Goal: Information Seeking & Learning: Learn about a topic

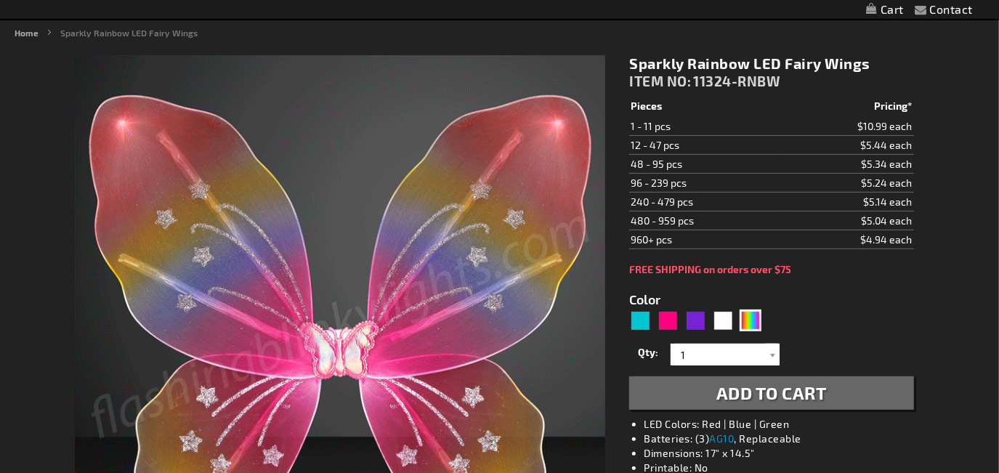
scroll to position [88, 0]
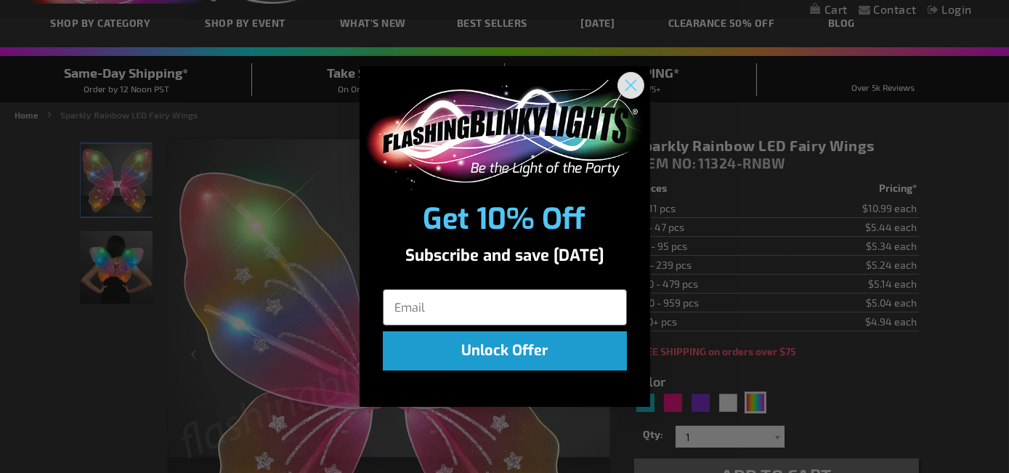
click at [619, 84] on circle "Close dialog" at bounding box center [630, 85] width 24 height 24
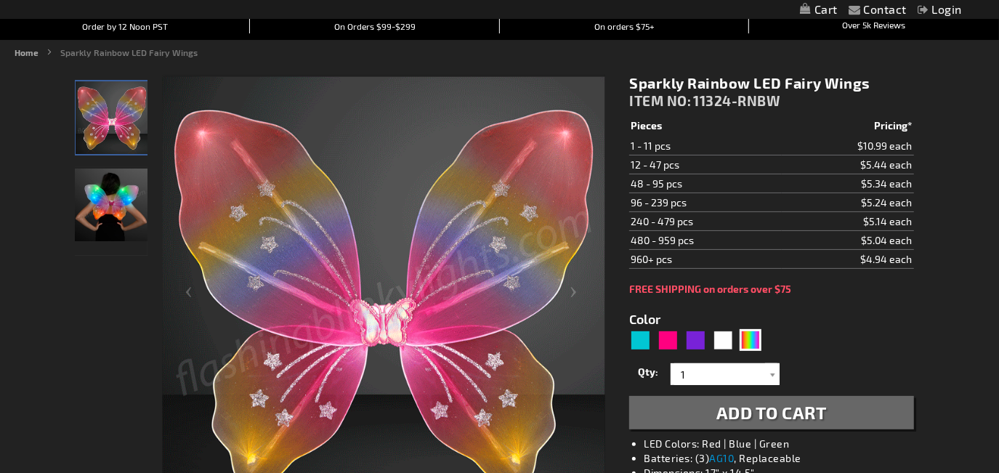
scroll to position [176, 0]
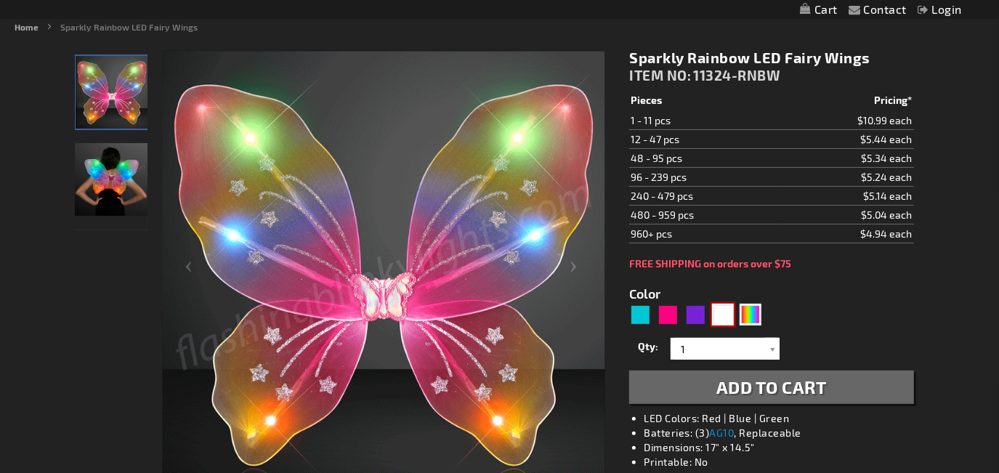
click at [723, 312] on div "White" at bounding box center [723, 315] width 22 height 22
type input "5646"
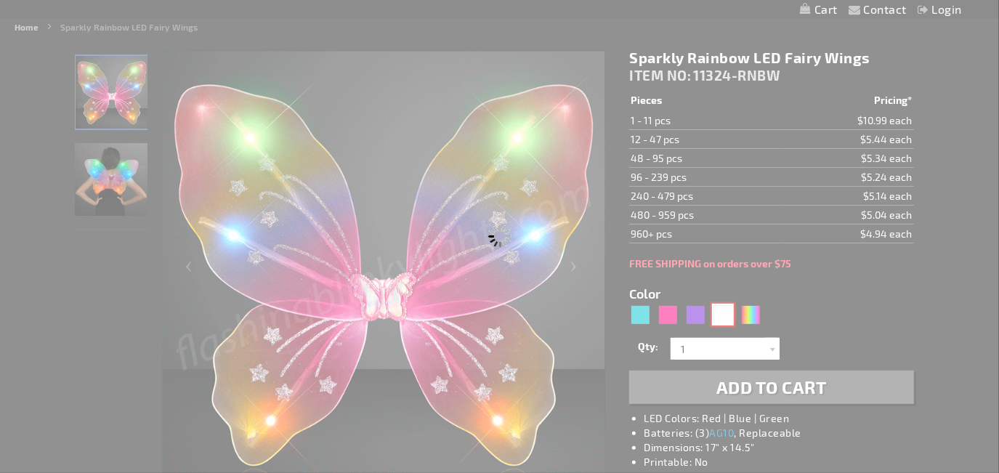
type input "11324-WT"
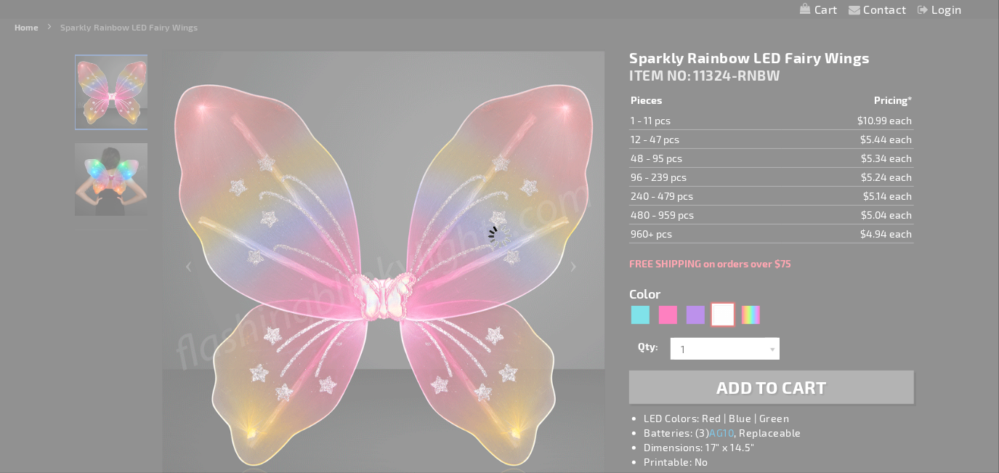
type input "Customize - CLEARANCE: White Fairy Wings, Multicolor LEDs - All Sales Final! - …"
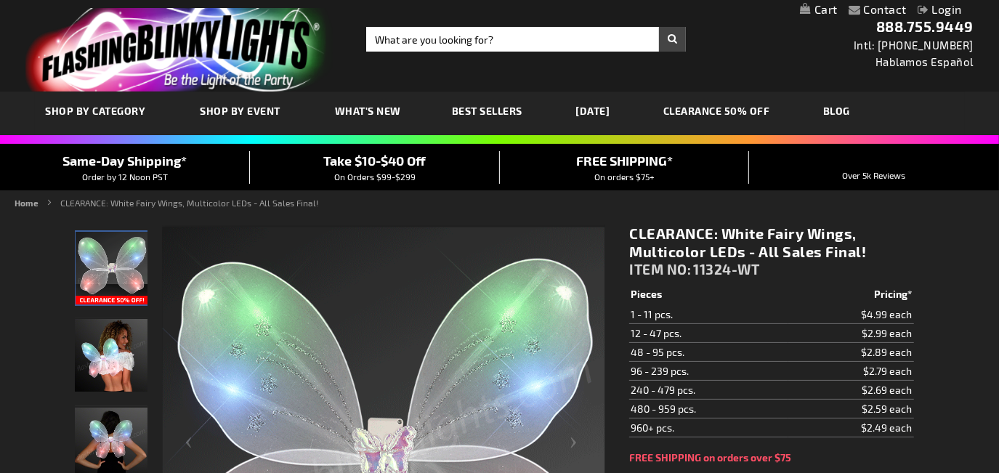
click at [593, 107] on link "[DATE]" at bounding box center [593, 110] width 56 height 49
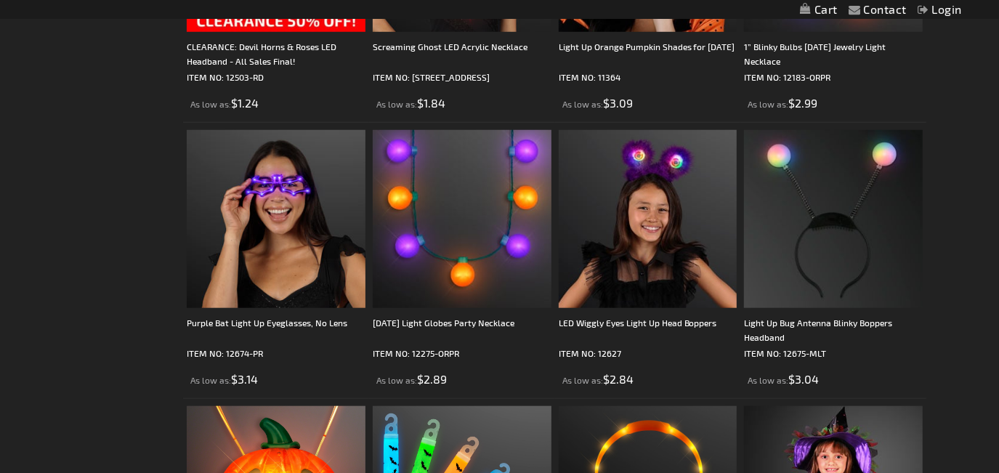
scroll to position [880, 0]
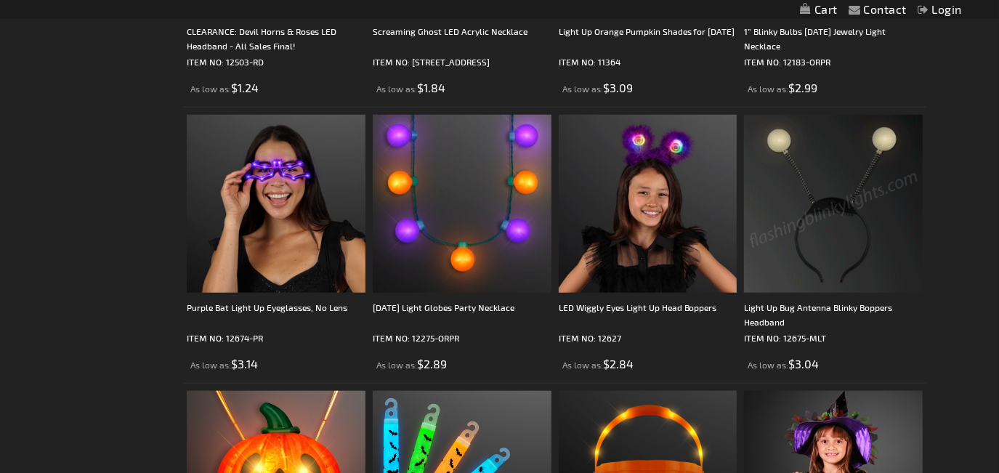
click at [811, 227] on img at bounding box center [833, 204] width 179 height 179
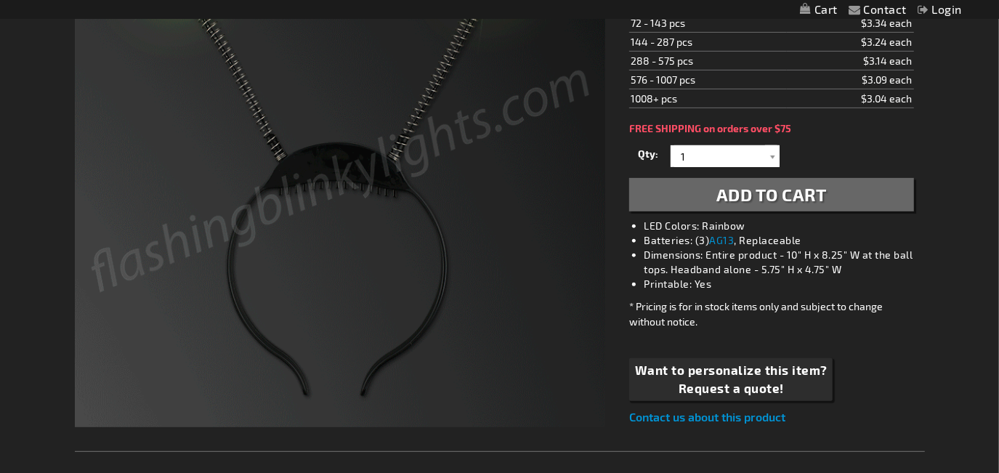
scroll to position [352, 0]
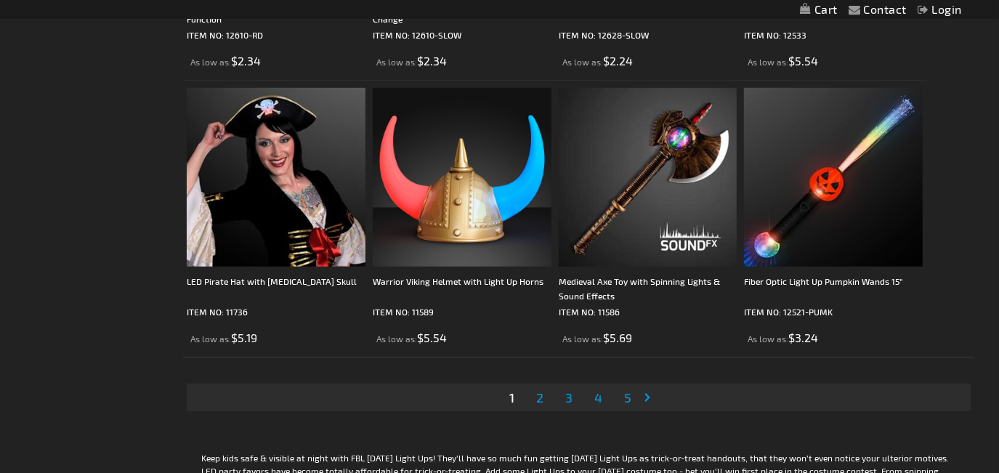
scroll to position [4313, 0]
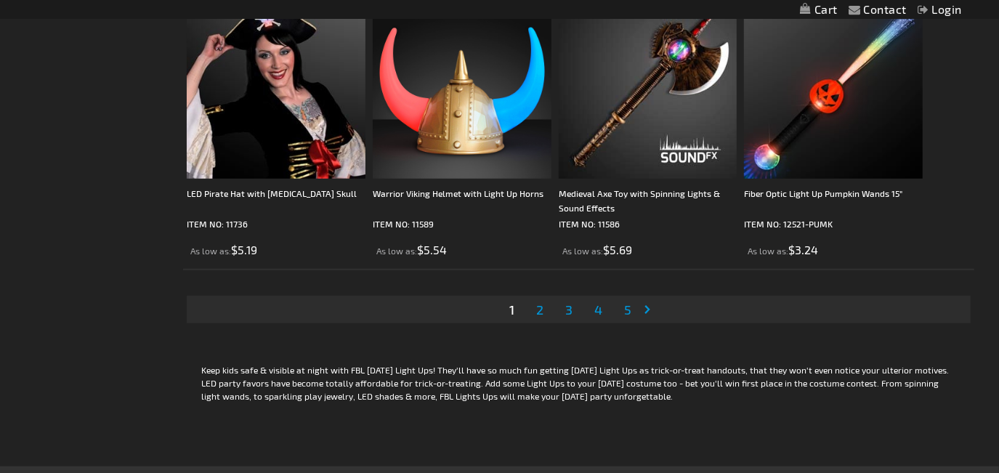
click at [537, 317] on span "2" at bounding box center [539, 309] width 7 height 16
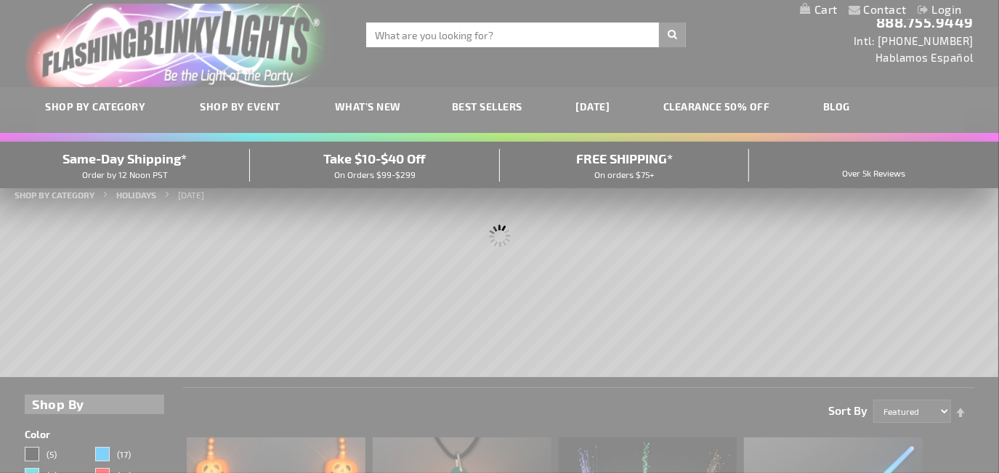
scroll to position [0, 0]
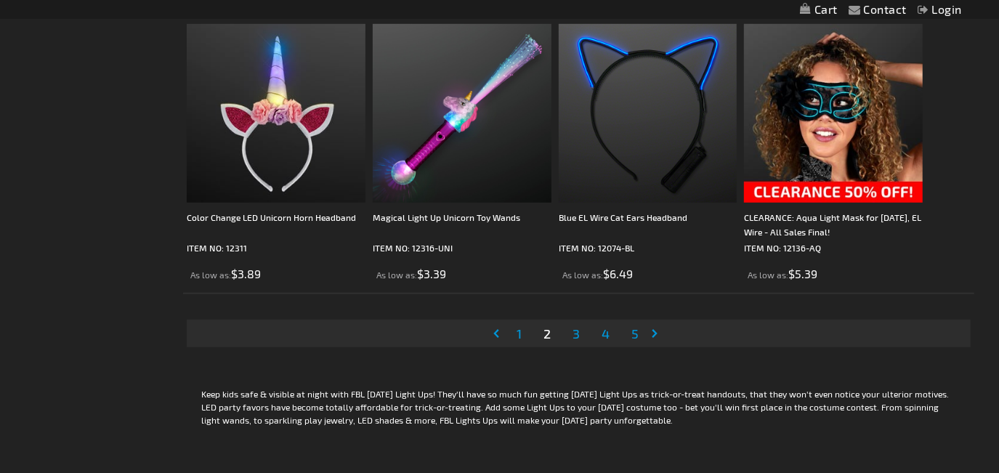
scroll to position [4313, 0]
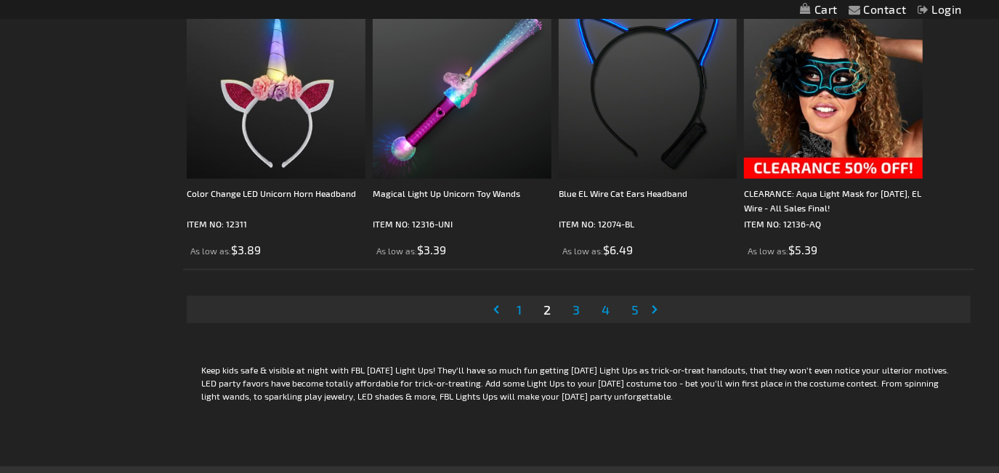
click at [576, 317] on span "3" at bounding box center [575, 309] width 7 height 16
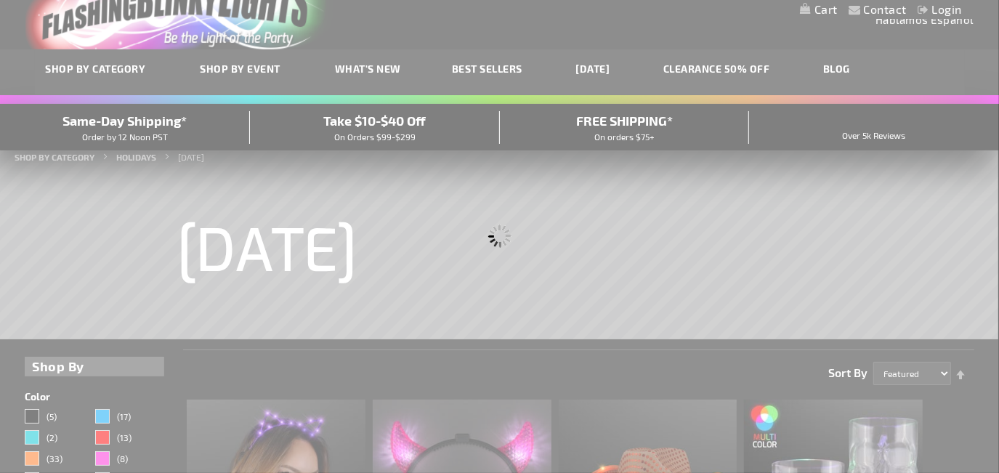
scroll to position [0, 0]
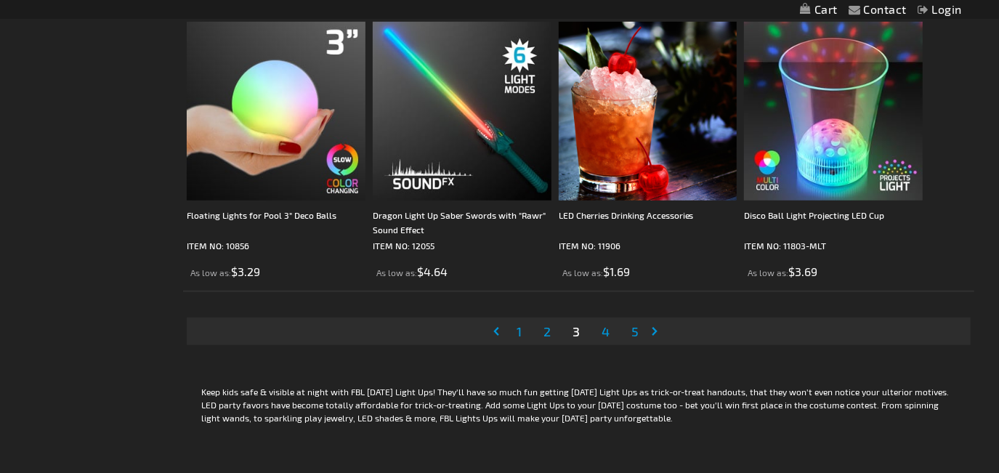
scroll to position [4313, 0]
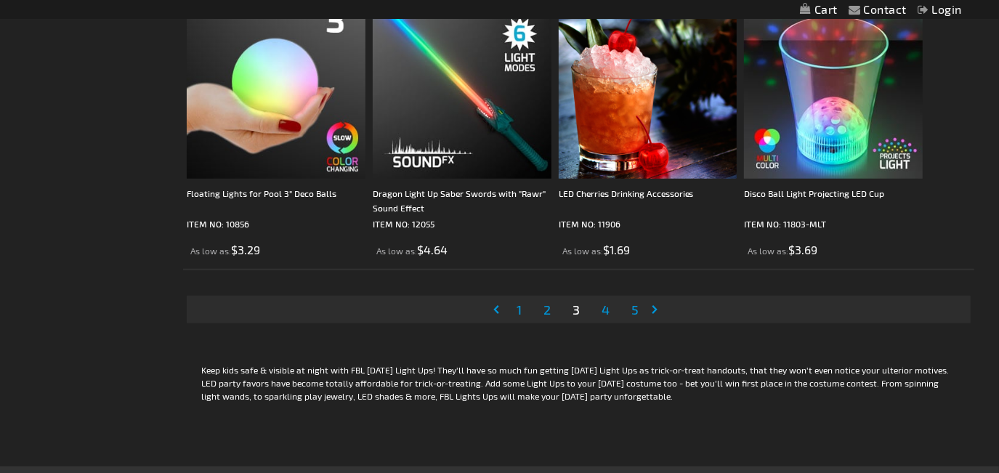
click at [603, 317] on span "4" at bounding box center [605, 309] width 8 height 16
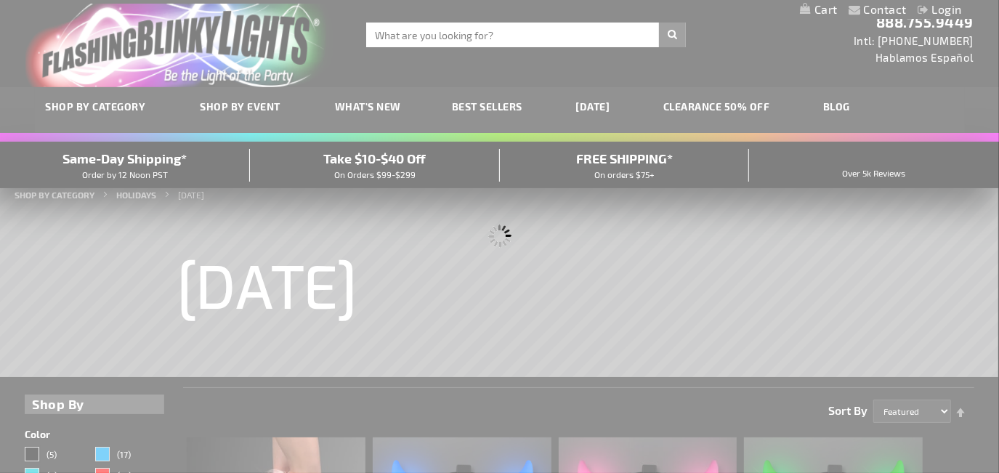
scroll to position [0, 0]
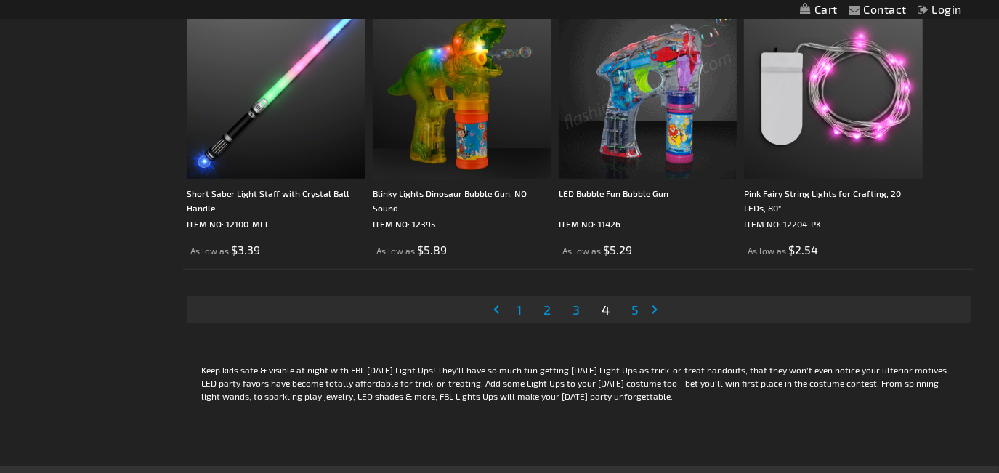
scroll to position [4401, 0]
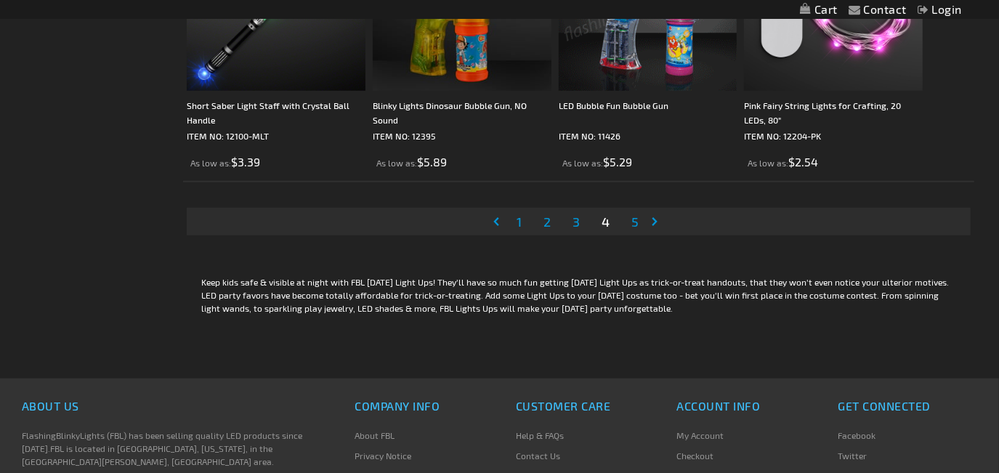
click at [633, 229] on span "5" at bounding box center [634, 222] width 7 height 16
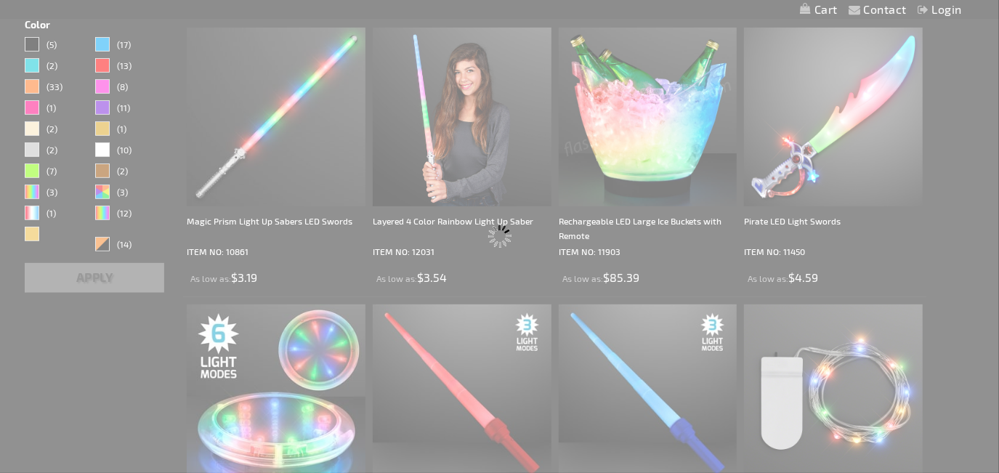
scroll to position [0, 0]
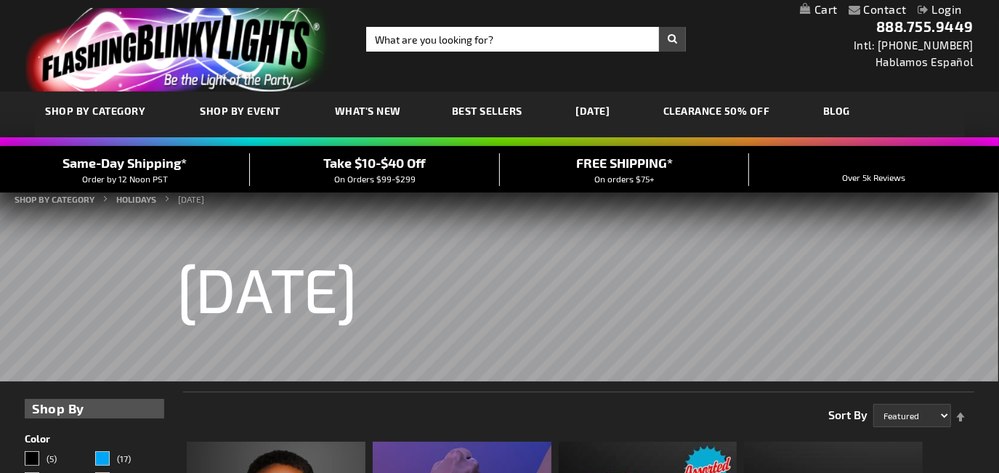
click at [378, 110] on span "What's New" at bounding box center [368, 111] width 66 height 12
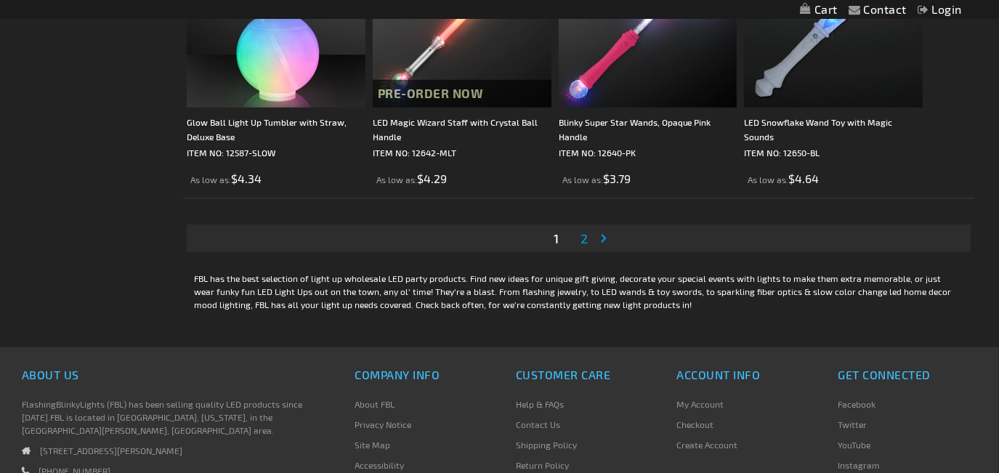
scroll to position [4313, 0]
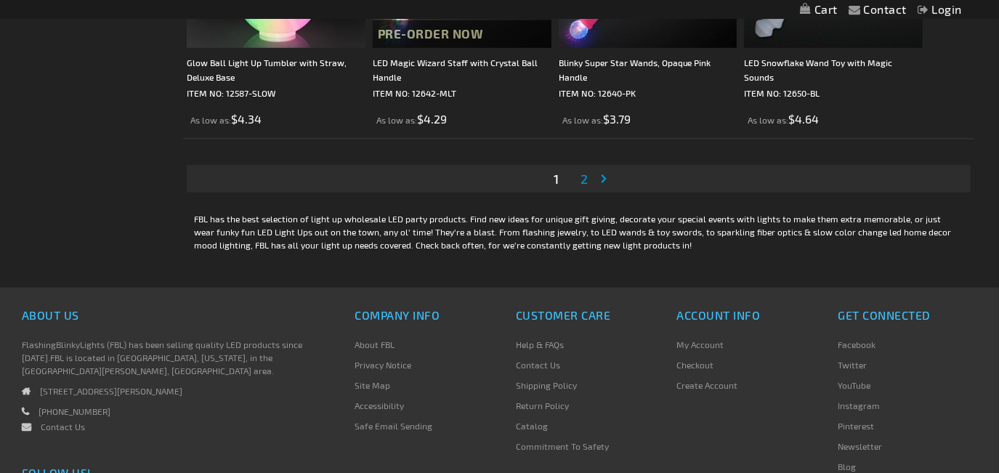
click at [580, 187] on span "2" at bounding box center [583, 179] width 7 height 16
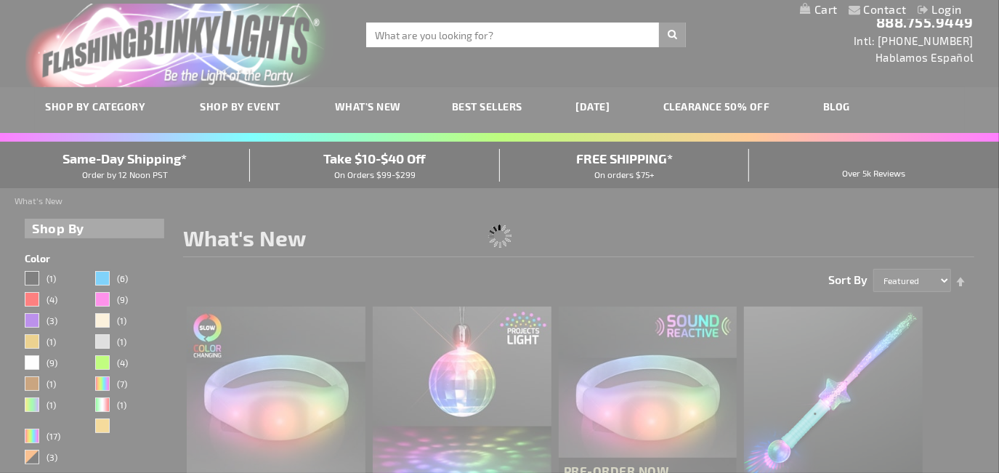
scroll to position [0, 0]
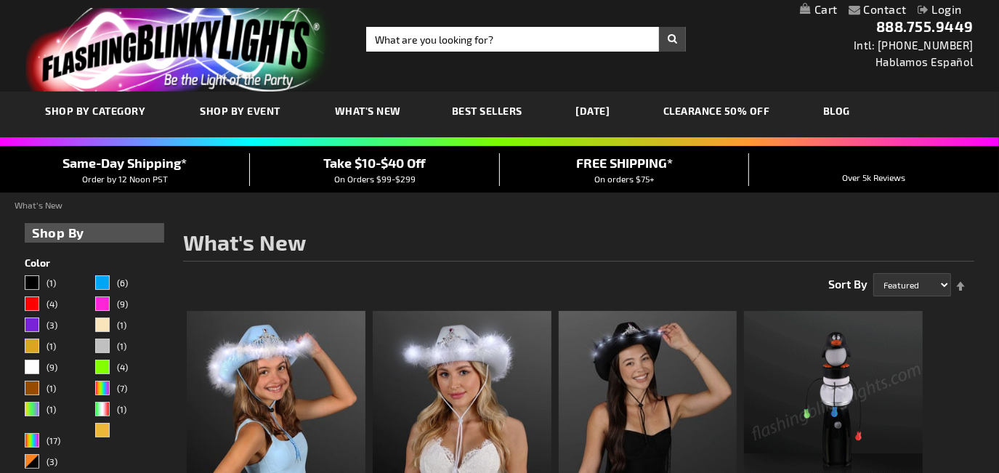
scroll to position [88, 0]
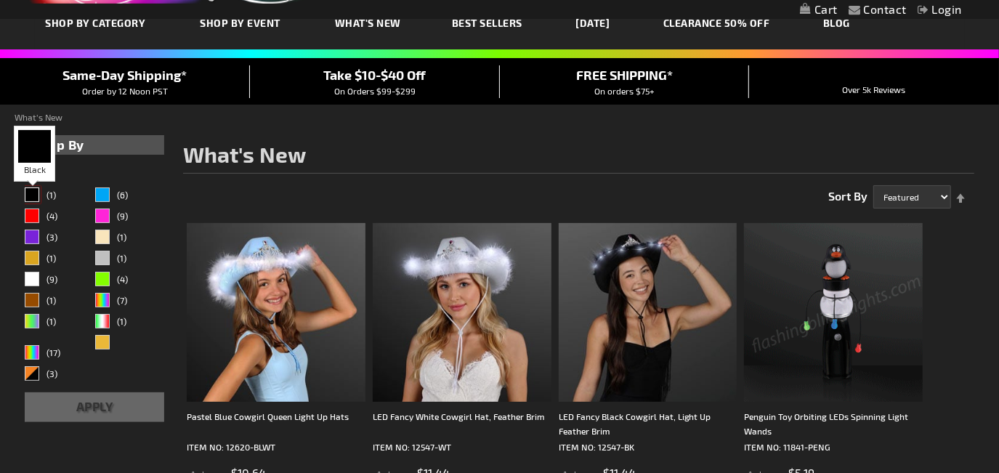
click at [30, 195] on div "Black" at bounding box center [32, 194] width 15 height 15
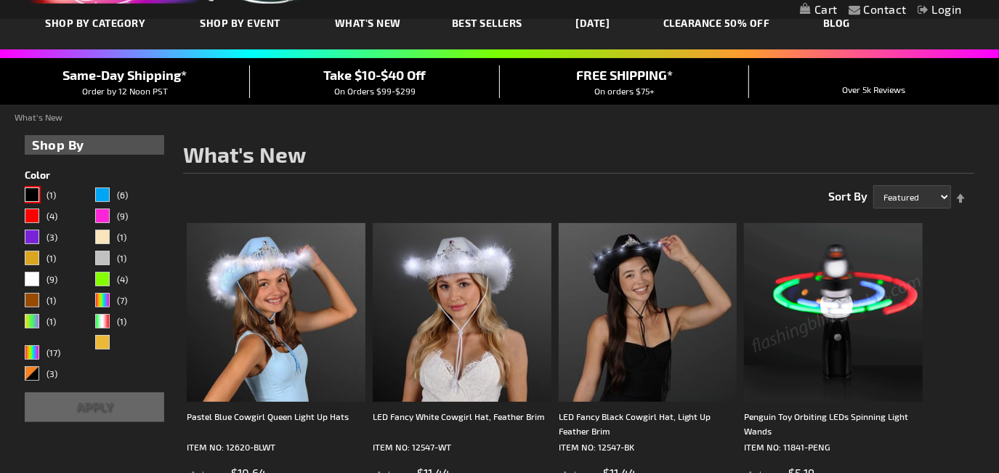
click at [84, 409] on button "Apply" at bounding box center [94, 407] width 139 height 30
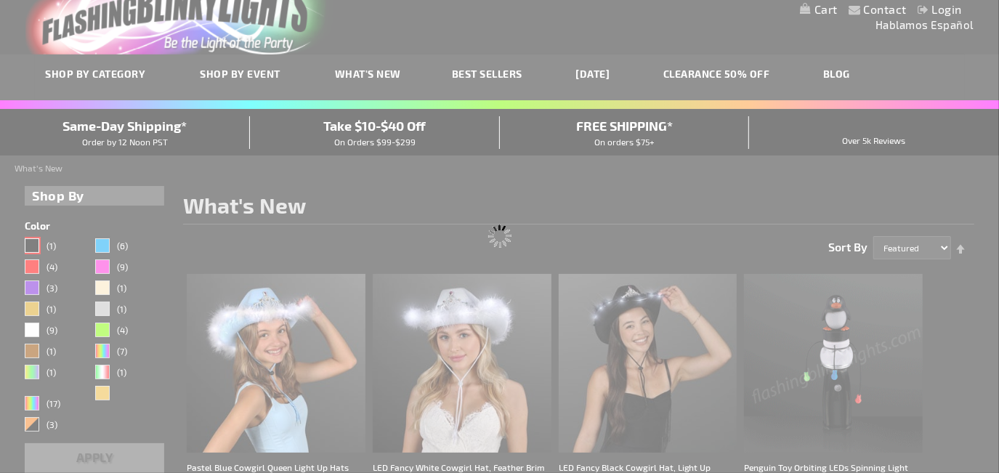
scroll to position [0, 0]
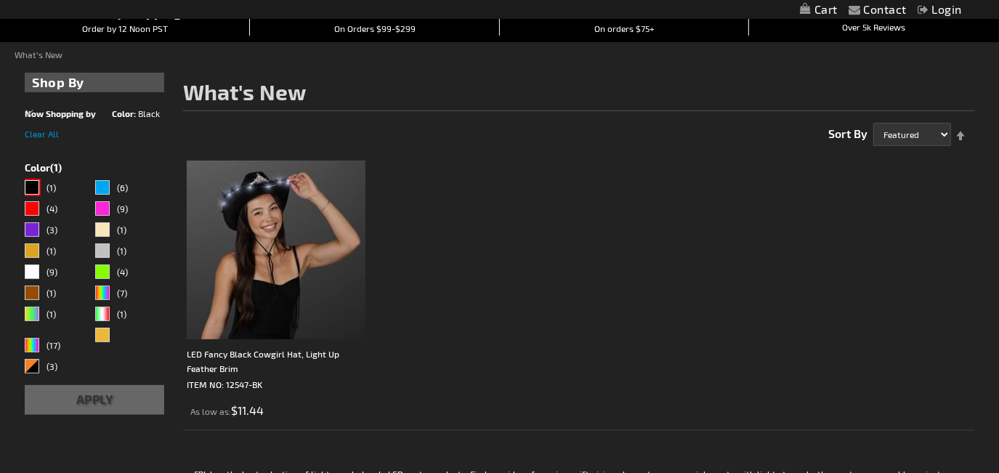
scroll to position [176, 0]
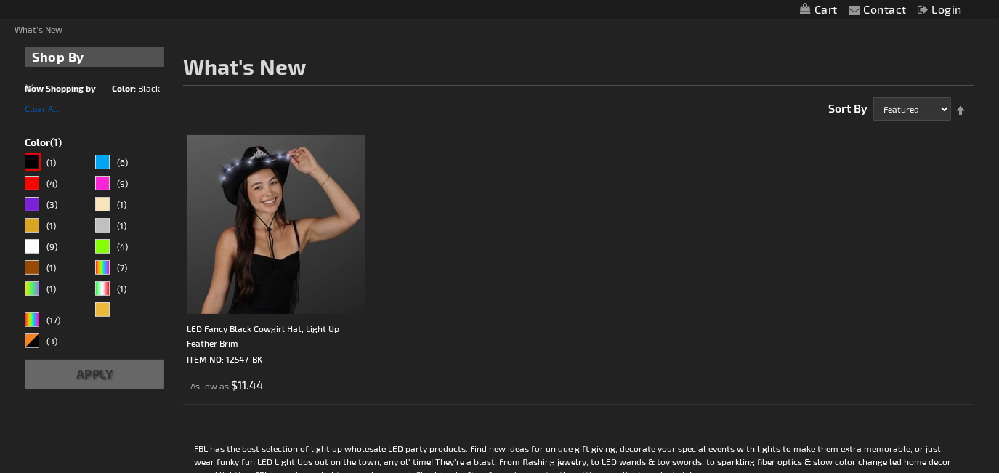
click at [44, 110] on span "Clear All" at bounding box center [42, 108] width 34 height 10
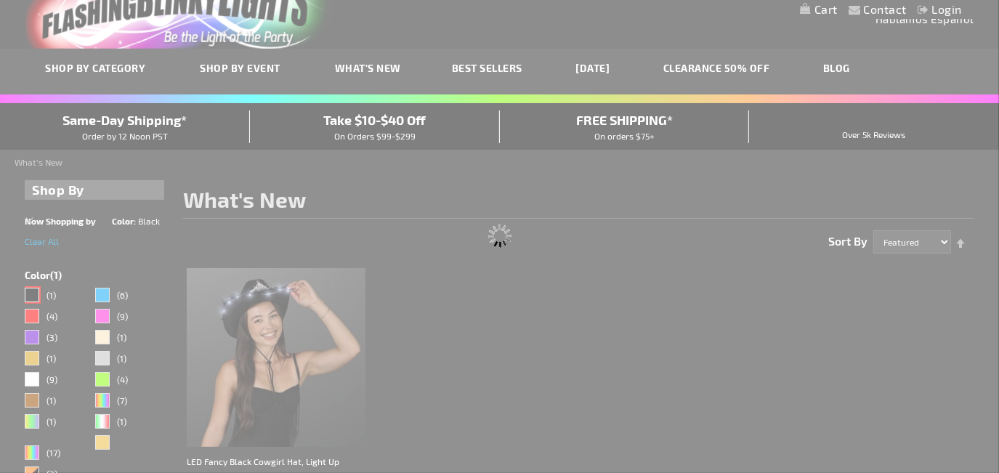
scroll to position [0, 0]
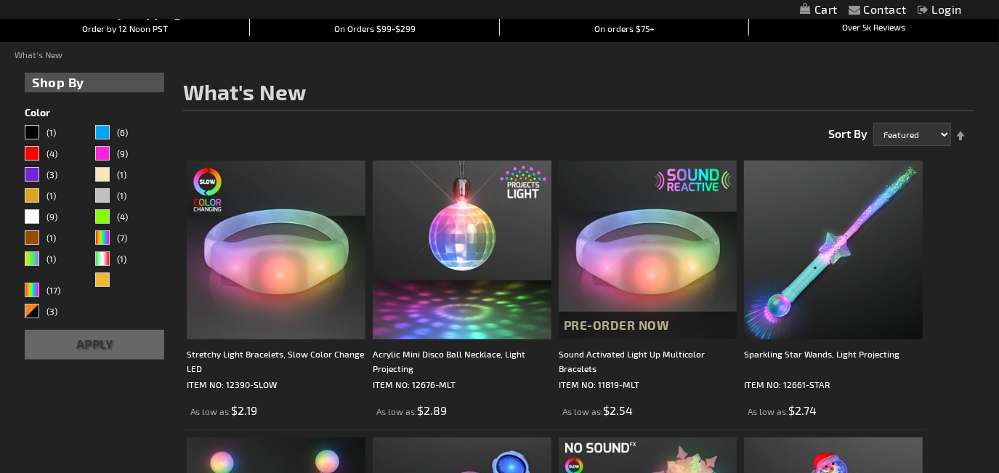
scroll to position [176, 0]
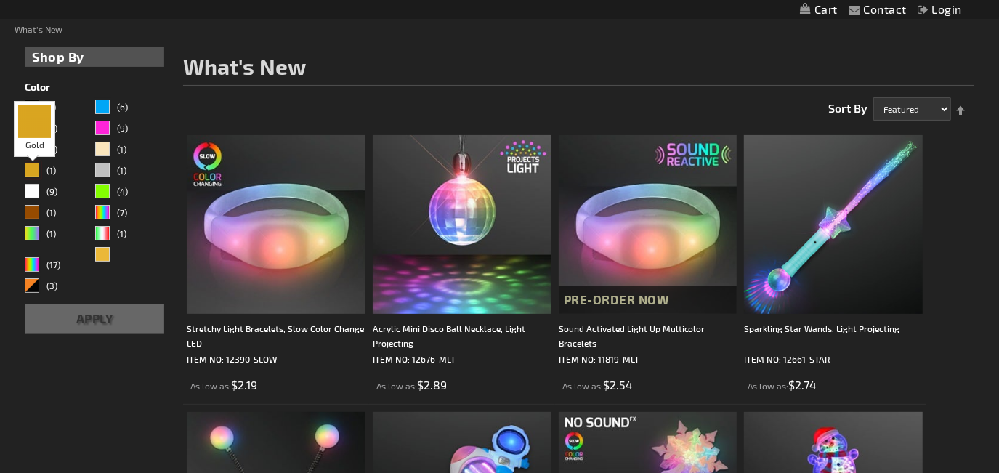
click at [28, 172] on div "Gold" at bounding box center [32, 170] width 15 height 15
click at [99, 327] on button "Apply" at bounding box center [94, 319] width 139 height 30
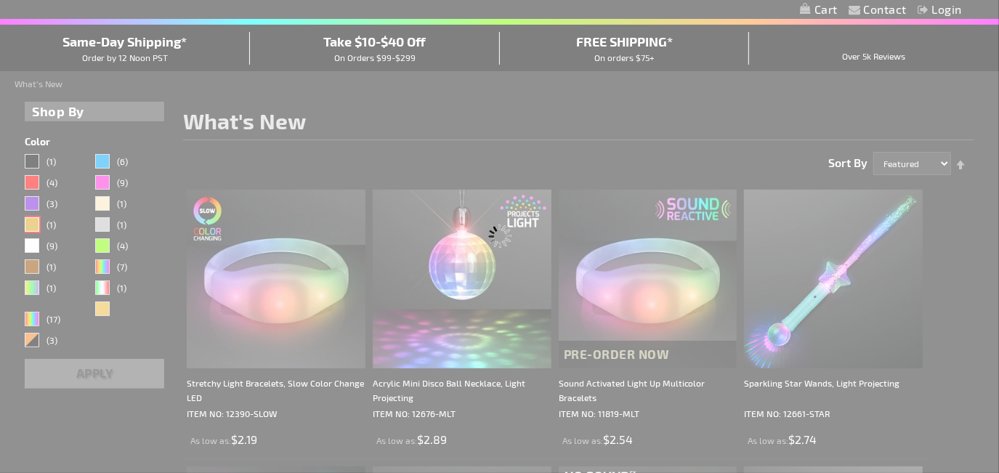
scroll to position [19, 0]
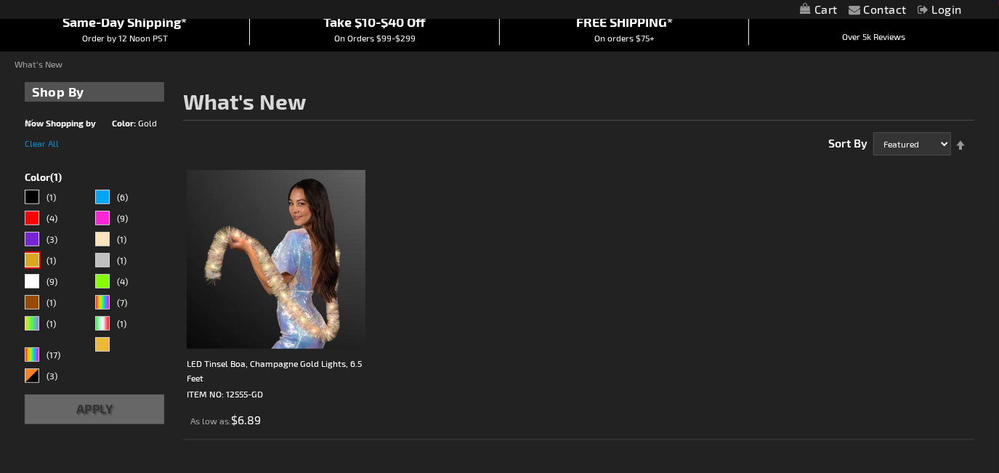
scroll to position [176, 0]
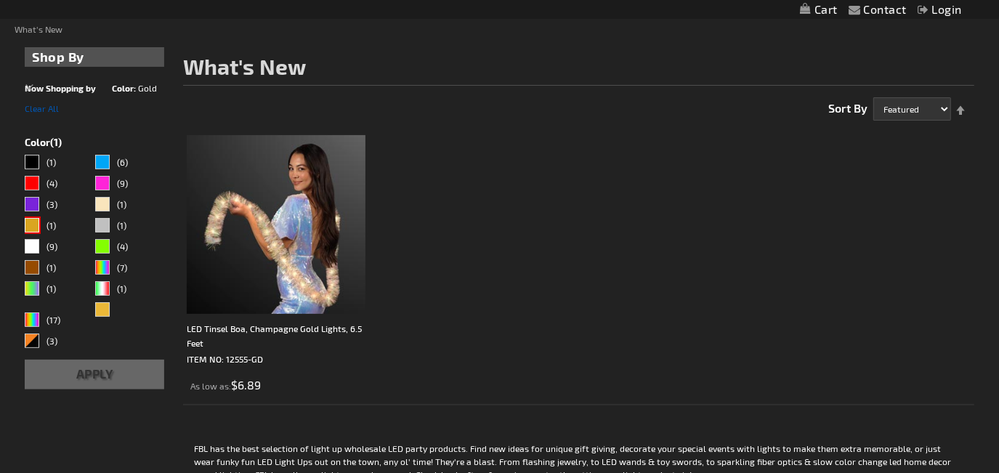
click at [48, 109] on span "Clear All" at bounding box center [42, 108] width 34 height 10
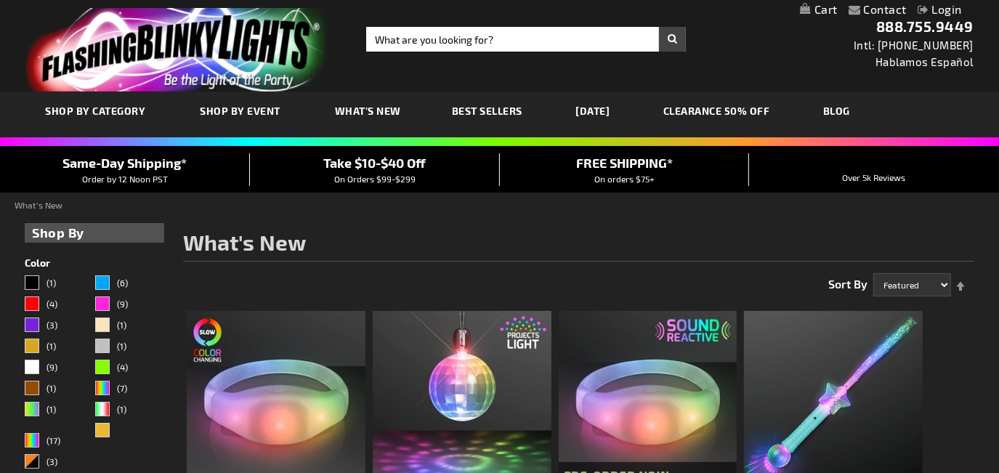
click at [621, 111] on link "[DATE]" at bounding box center [593, 110] width 56 height 49
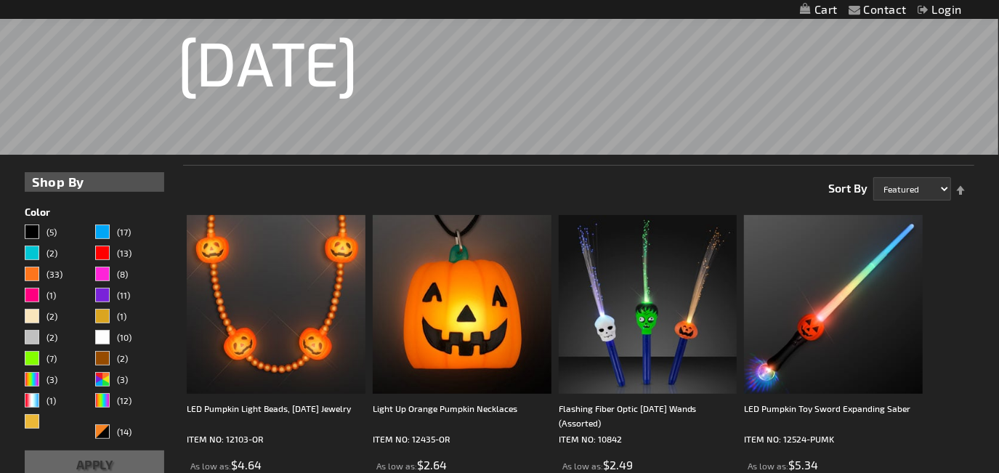
scroll to position [264, 0]
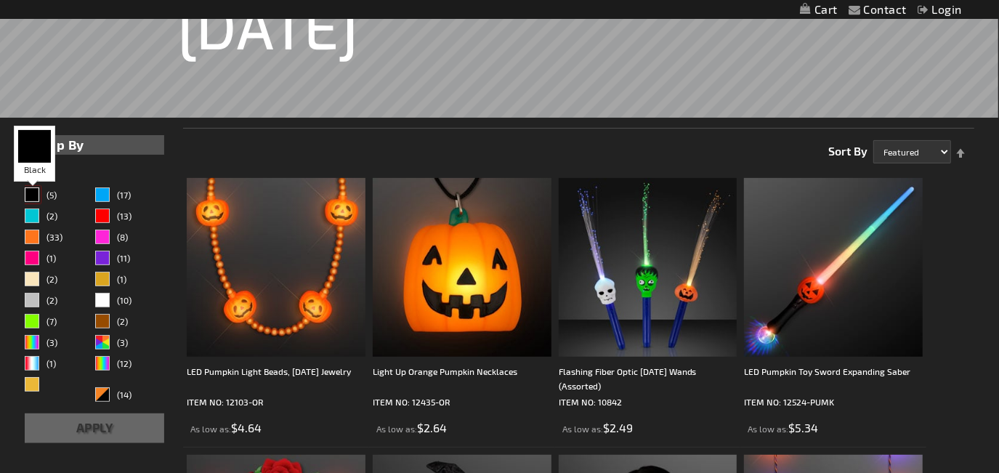
click at [34, 200] on div "Black" at bounding box center [32, 194] width 15 height 15
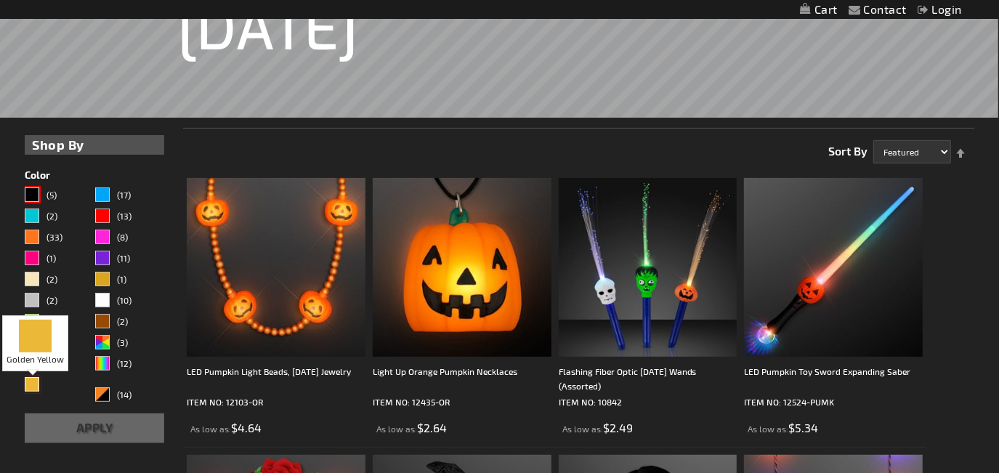
click at [31, 388] on div "Golden Yellow" at bounding box center [32, 384] width 15 height 15
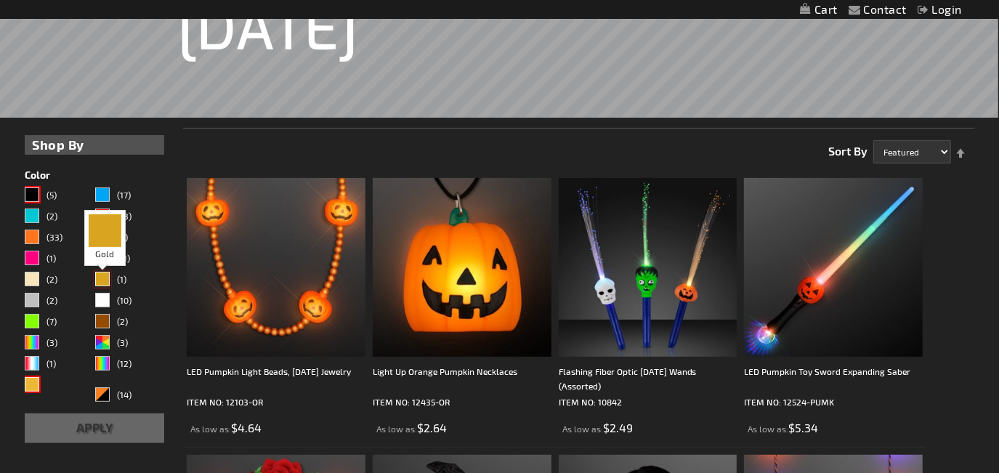
click at [103, 279] on div "Gold" at bounding box center [102, 279] width 15 height 15
click at [102, 306] on div "White" at bounding box center [102, 300] width 15 height 15
click at [70, 436] on button "Apply" at bounding box center [94, 428] width 139 height 30
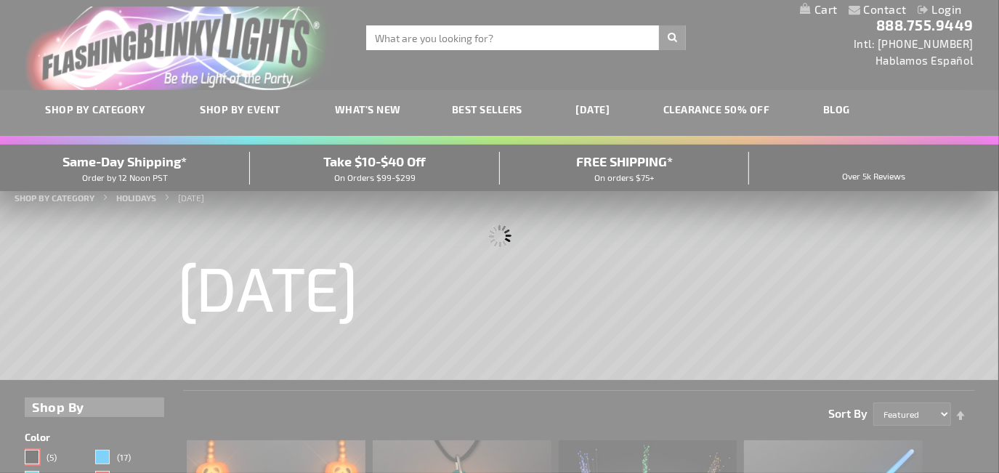
scroll to position [0, 0]
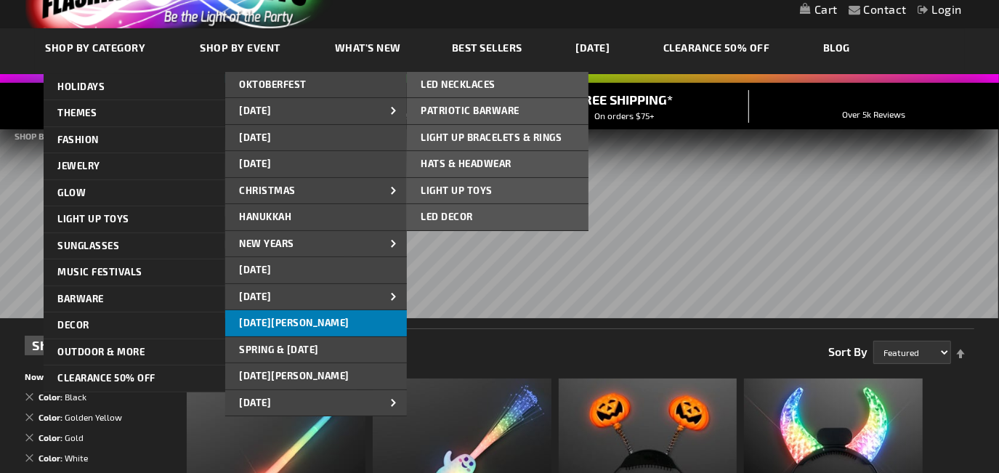
scroll to position [88, 0]
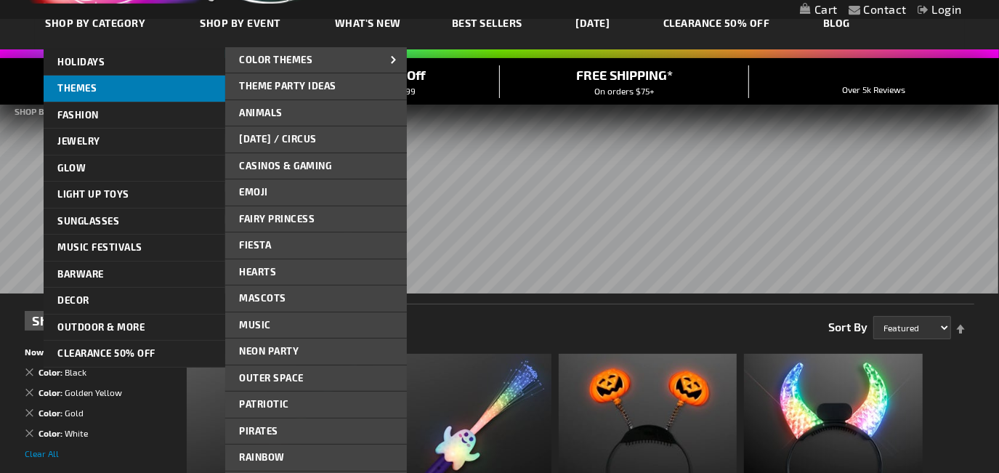
click at [133, 83] on link "THEMES" at bounding box center [135, 89] width 182 height 26
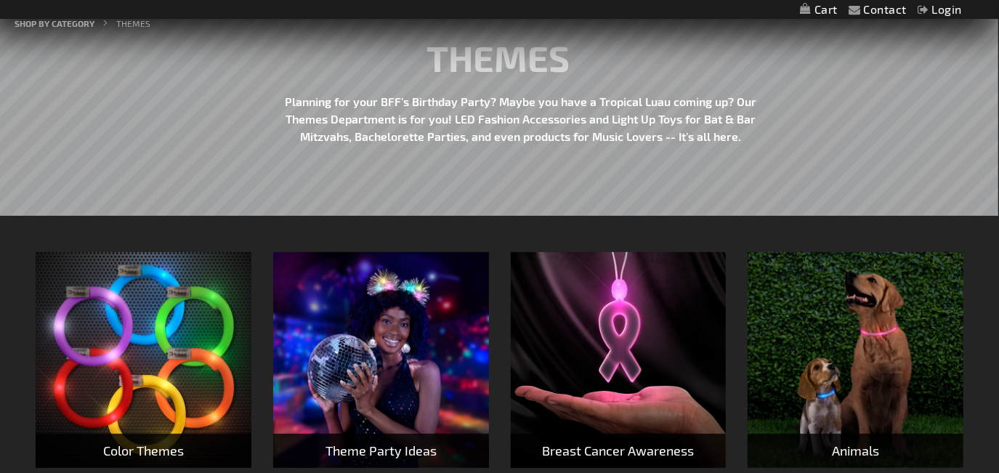
scroll to position [264, 0]
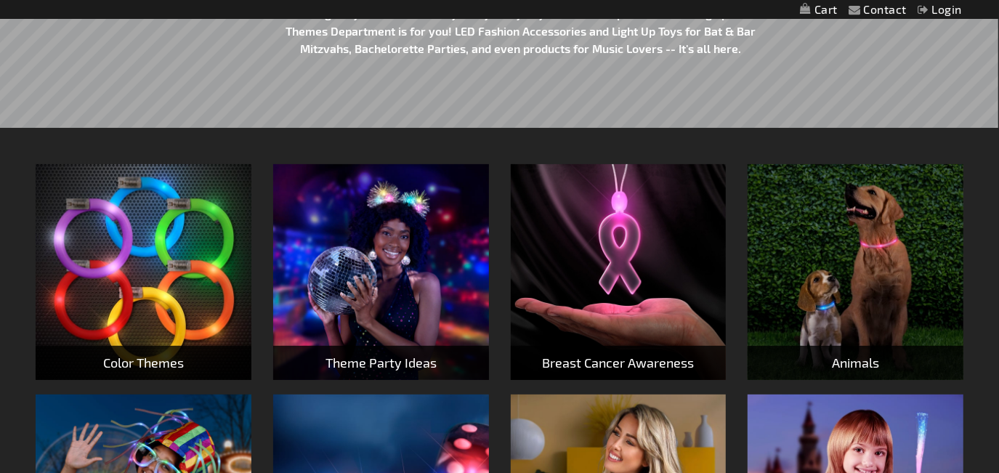
click at [141, 244] on img at bounding box center [144, 272] width 216 height 216
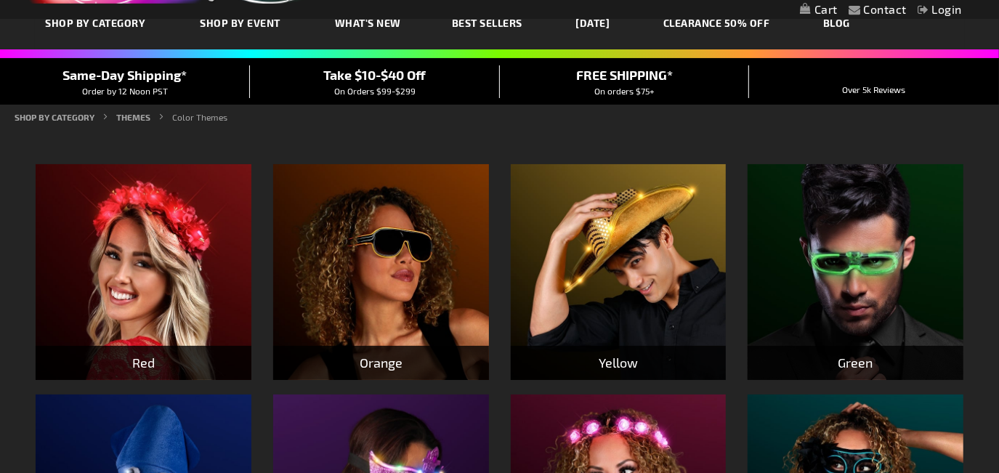
click at [568, 302] on img at bounding box center [619, 272] width 216 height 216
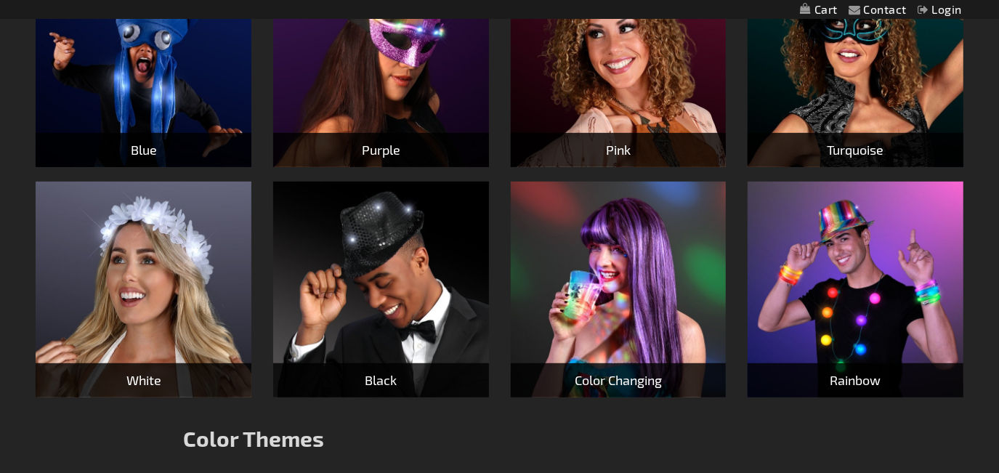
scroll to position [617, 0]
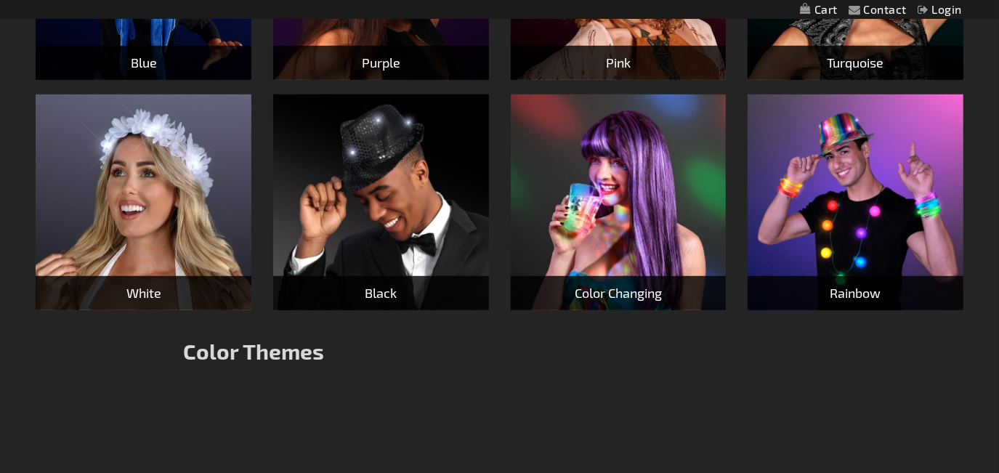
click at [369, 214] on img at bounding box center [381, 202] width 216 height 216
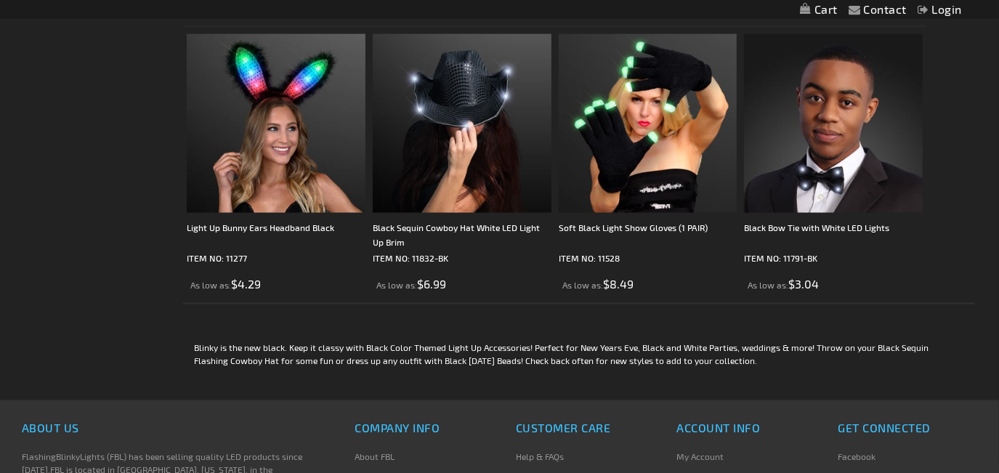
scroll to position [1408, 0]
